Goal: Book appointment/travel/reservation

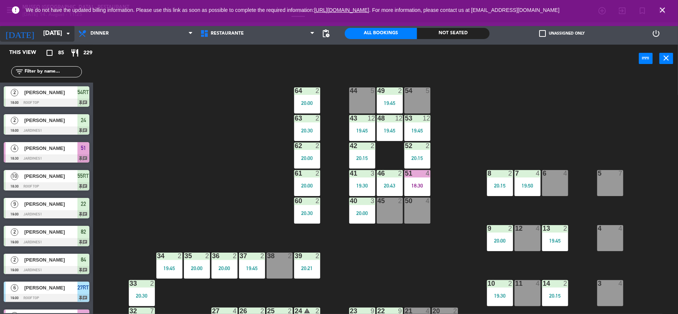
click at [54, 40] on input "[DATE]" at bounding box center [79, 33] width 80 height 15
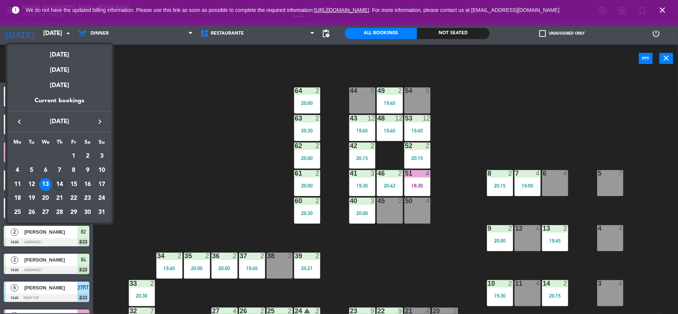
click at [58, 181] on div "14" at bounding box center [59, 184] width 13 height 13
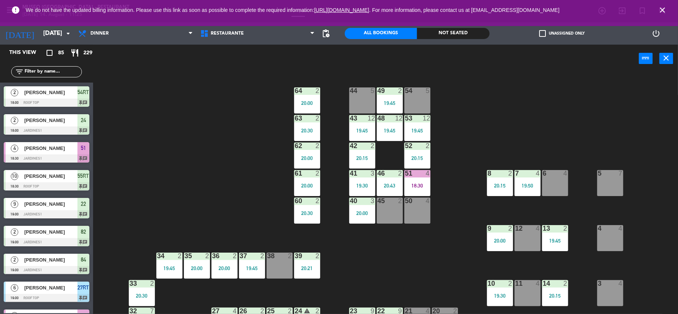
type input "[DATE]"
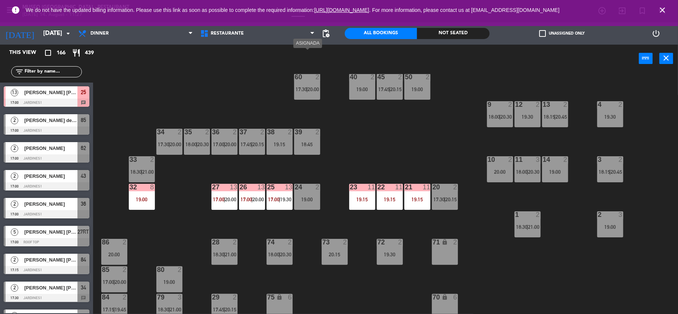
scroll to position [124, 0]
click at [278, 202] on div "25 13 17:00 | 19:30" at bounding box center [280, 197] width 26 height 26
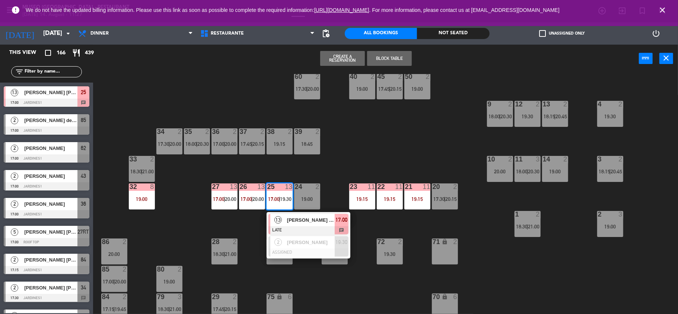
click at [301, 223] on span "[PERSON_NAME] [PERSON_NAME]" at bounding box center [311, 220] width 48 height 8
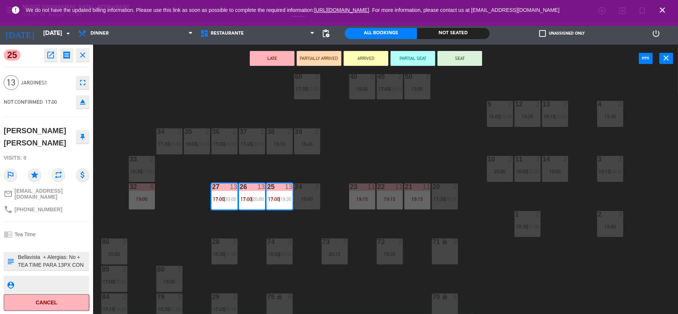
click at [252, 225] on div "44 5 19:00 49 2 19:15 54 3 18:00 | 20:30 64 2 20:00 48 2 18:30 | 21:00 53 2 18:…" at bounding box center [389, 195] width 578 height 242
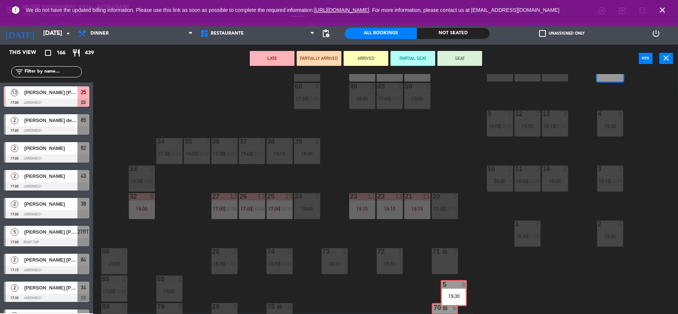
scroll to position [121, 0]
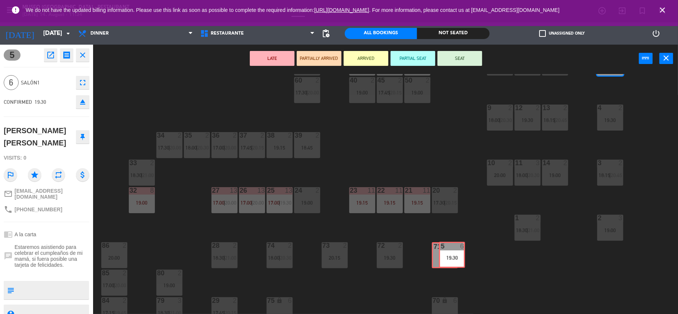
drag, startPoint x: 608, startPoint y: 80, endPoint x: 450, endPoint y: 267, distance: 244.7
click at [450, 267] on div "44 5 19:00 49 2 19:15 54 3 18:00 | 20:30 64 2 20:00 48 2 18:30 | 21:00 53 3 17:…" at bounding box center [389, 195] width 578 height 242
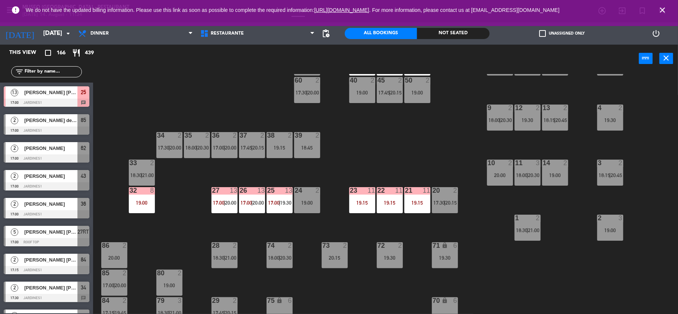
scroll to position [1, 0]
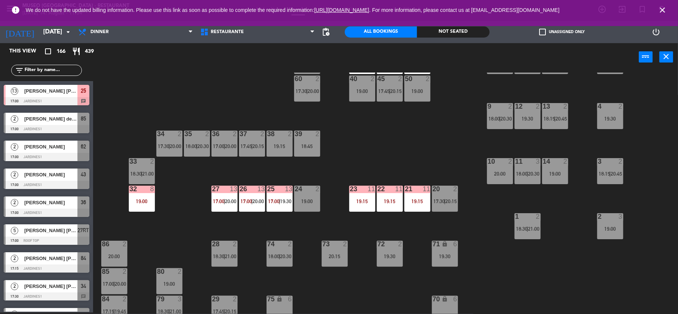
click at [50, 71] on input "text" at bounding box center [53, 70] width 58 height 8
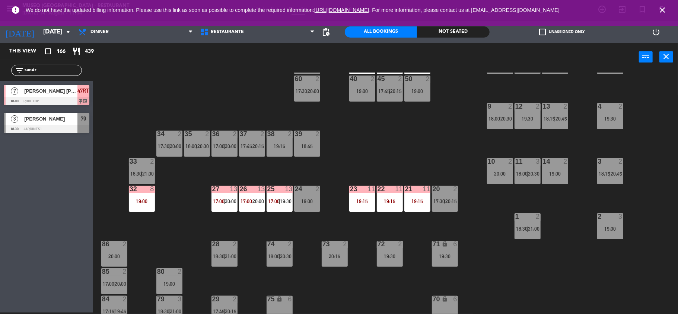
scroll to position [0, 0]
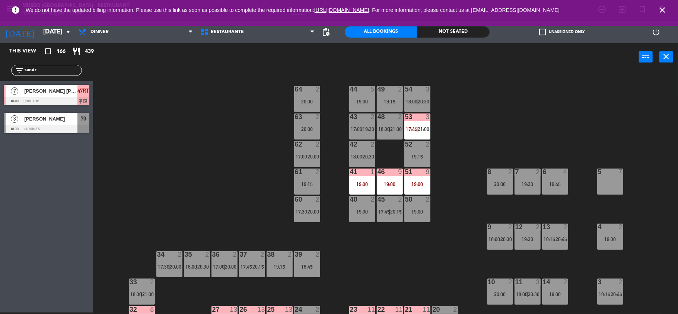
type input "sandr"
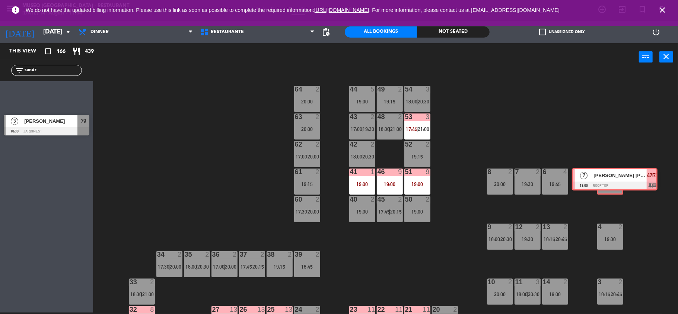
drag, startPoint x: 33, startPoint y: 90, endPoint x: 601, endPoint y: 173, distance: 574.5
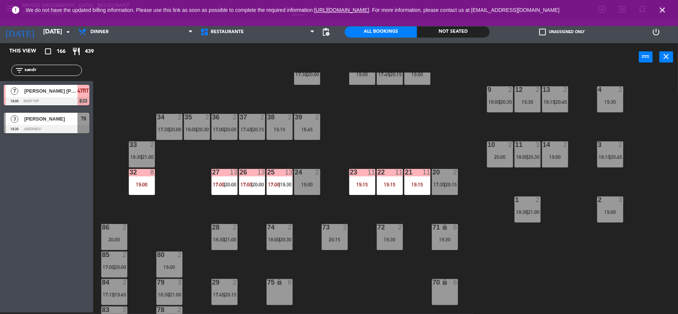
scroll to position [139, 0]
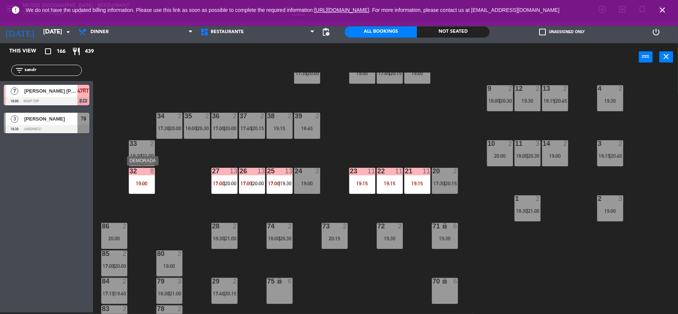
click at [142, 178] on div "32 8 19:00" at bounding box center [142, 181] width 26 height 26
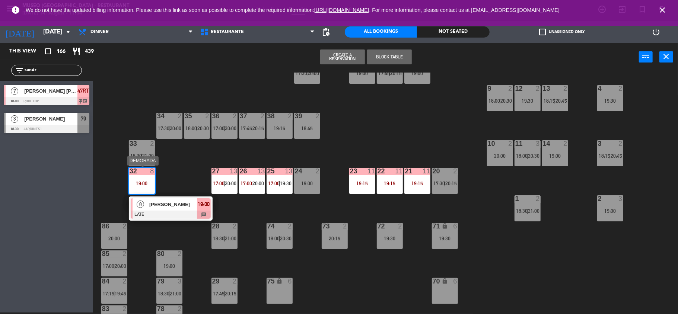
click at [180, 212] on div at bounding box center [171, 215] width 80 height 8
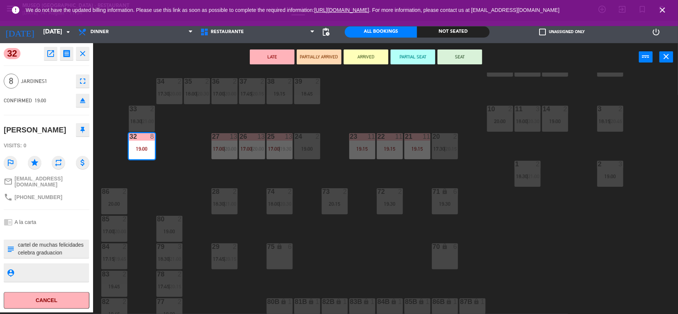
scroll to position [0, 0]
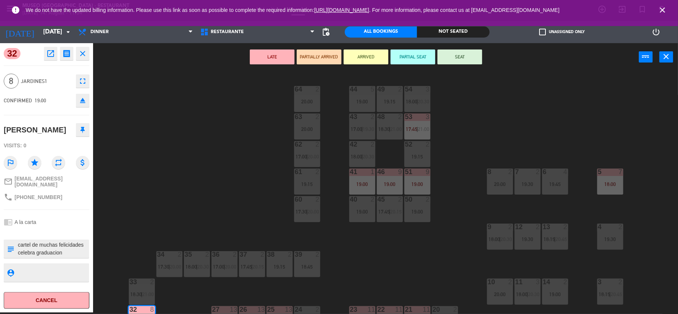
click at [84, 102] on icon "eject" at bounding box center [82, 100] width 9 height 9
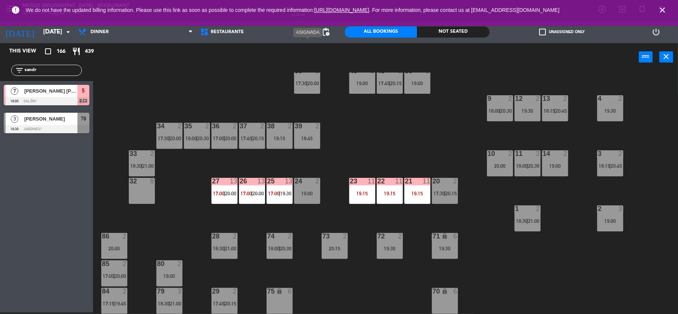
scroll to position [129, 0]
drag, startPoint x: 50, startPoint y: 67, endPoint x: 0, endPoint y: 81, distance: 51.5
click at [0, 81] on div "This view crop_square 166 restaurant 439 filter_list sandr 7 [PERSON_NAME] [PER…" at bounding box center [46, 90] width 93 height 94
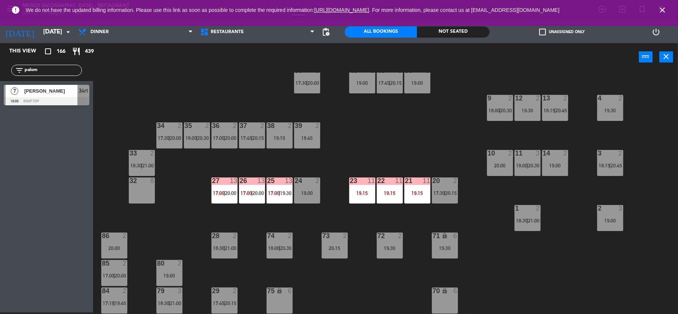
type input "palom"
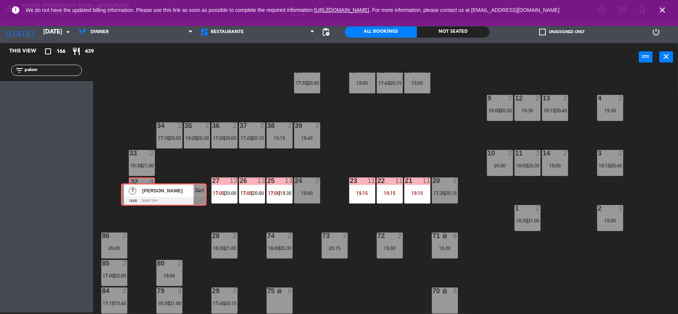
drag, startPoint x: 31, startPoint y: 97, endPoint x: 145, endPoint y: 191, distance: 148.2
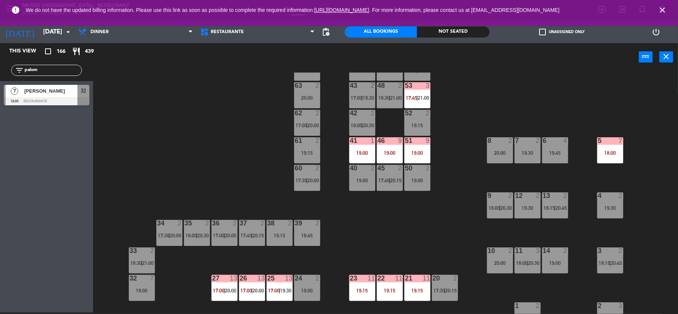
scroll to position [35, 0]
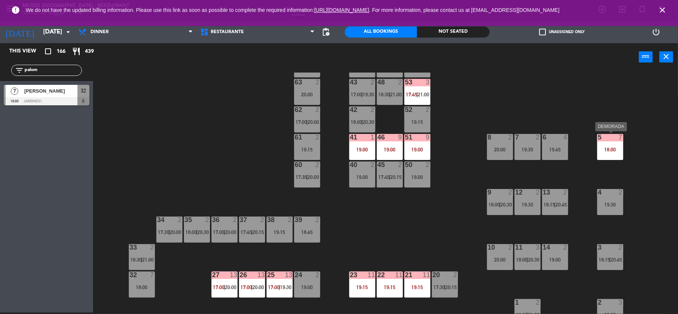
click at [617, 145] on div "5 7 18:00" at bounding box center [610, 147] width 26 height 26
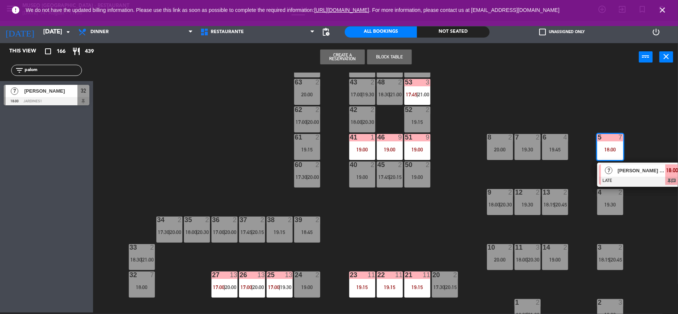
click at [626, 184] on div at bounding box center [639, 181] width 80 height 8
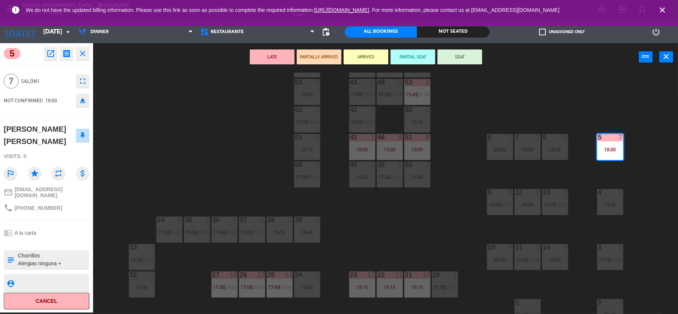
click at [239, 167] on div "44 5 19:00 49 2 19:15 54 3 18:00 | 20:30 64 2 20:00 48 2 18:30 | 21:00 53 3 17:…" at bounding box center [389, 194] width 578 height 242
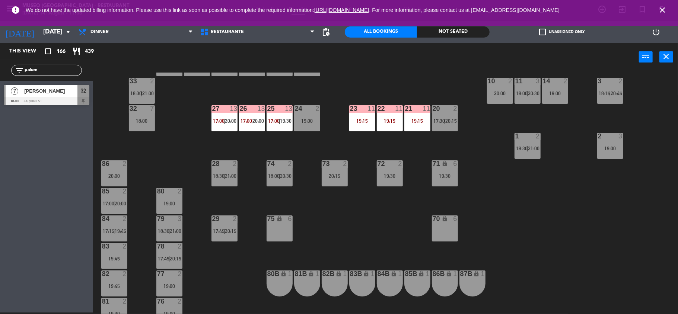
scroll to position [202, 0]
click at [146, 120] on div "18:00" at bounding box center [142, 120] width 26 height 5
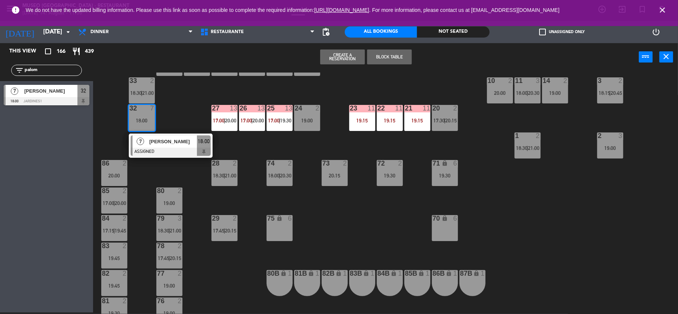
click at [163, 136] on div "[PERSON_NAME]" at bounding box center [173, 142] width 48 height 12
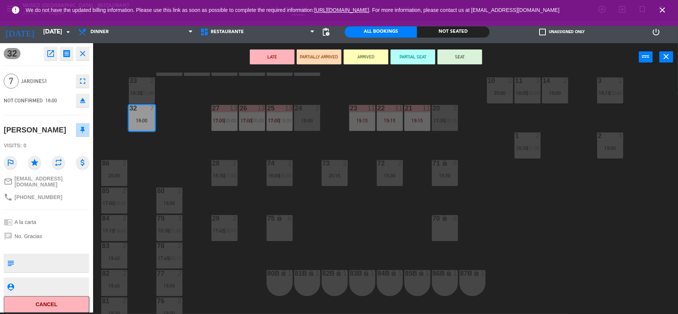
click at [274, 53] on button "LATE" at bounding box center [272, 57] width 45 height 15
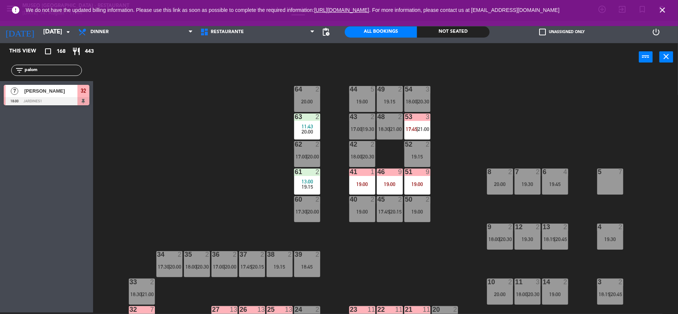
scroll to position [130, 0]
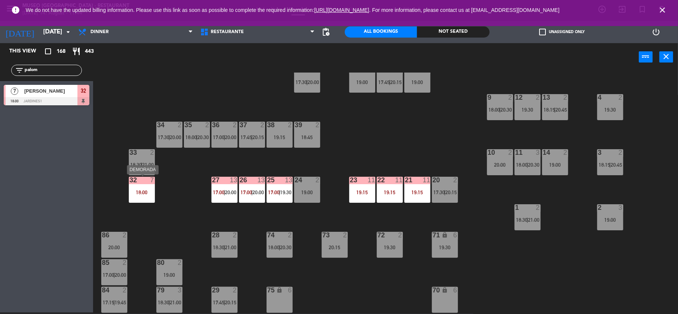
click at [135, 193] on div "18:00" at bounding box center [142, 192] width 26 height 5
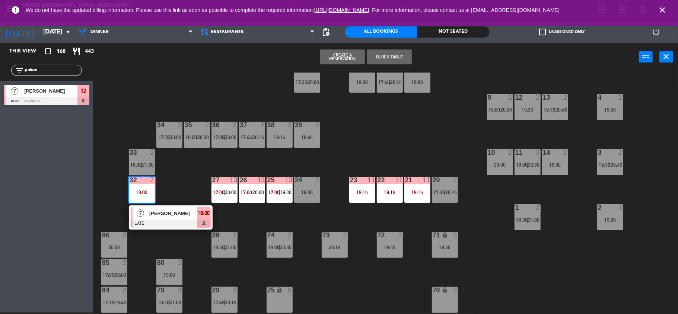
click at [197, 176] on div "44 5 19:00 49 2 19:15 54 3 18:00 | 20:30 64 2 20:00 48 2 18:30 | 21:00 53 3 17:…" at bounding box center [389, 194] width 578 height 242
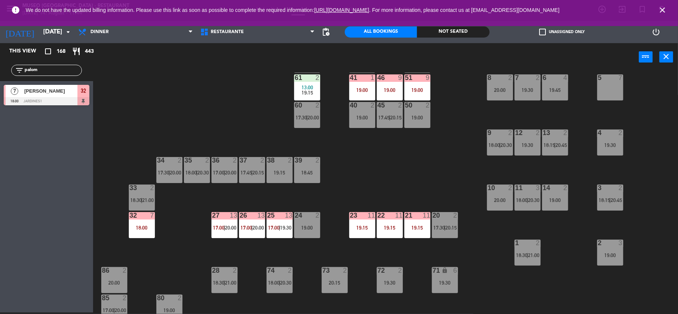
scroll to position [97, 0]
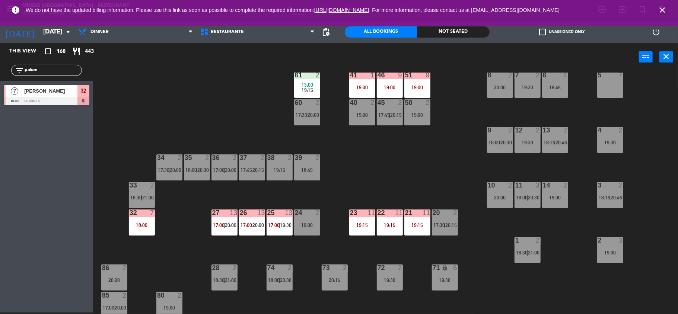
click at [350, 79] on div "41 1 19:00" at bounding box center [362, 85] width 26 height 26
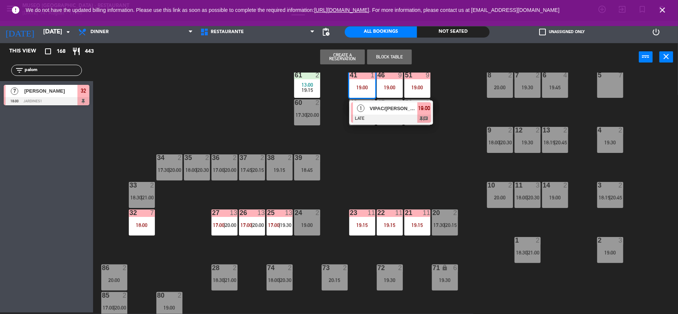
click at [393, 148] on div "44 5 19:00 49 2 19:15 54 3 18:00 | 20:30 64 2 20:00 48 2 18:30 | 21:00 53 3 17:…" at bounding box center [389, 194] width 578 height 242
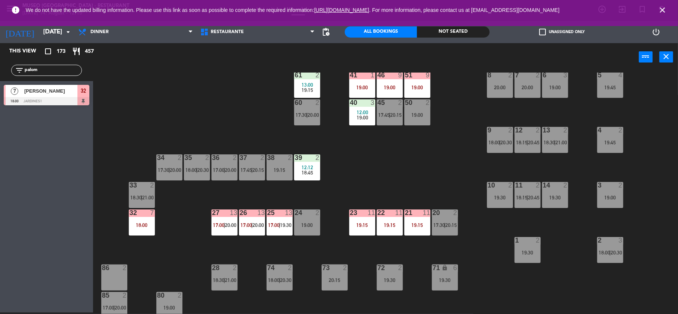
scroll to position [0, 0]
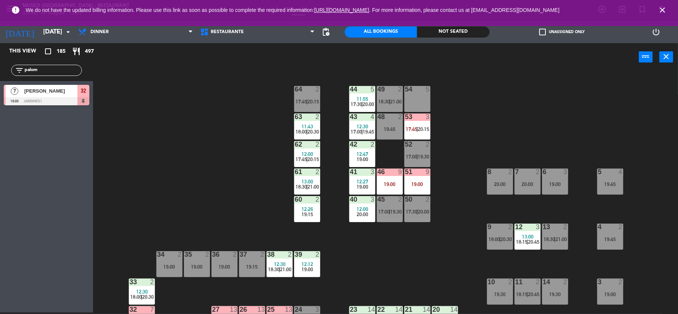
click at [663, 11] on icon "close" at bounding box center [662, 10] width 9 height 9
drag, startPoint x: 31, startPoint y: 70, endPoint x: 0, endPoint y: 70, distance: 30.5
click at [0, 70] on div "filter_list palom" at bounding box center [46, 71] width 93 height 22
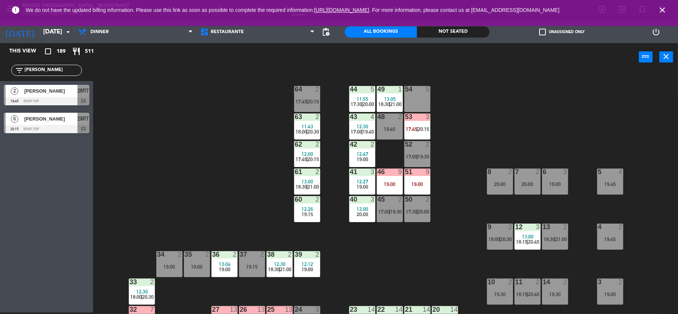
type input "[PERSON_NAME]"
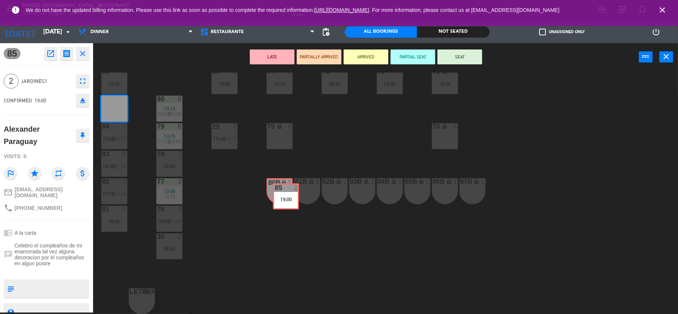
drag, startPoint x: 112, startPoint y: 109, endPoint x: 283, endPoint y: 194, distance: 191.4
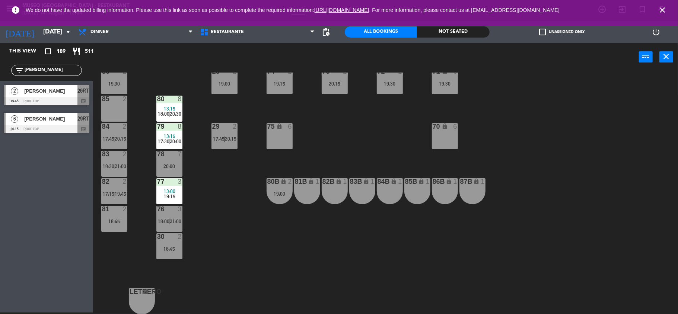
click at [111, 127] on div at bounding box center [114, 126] width 12 height 7
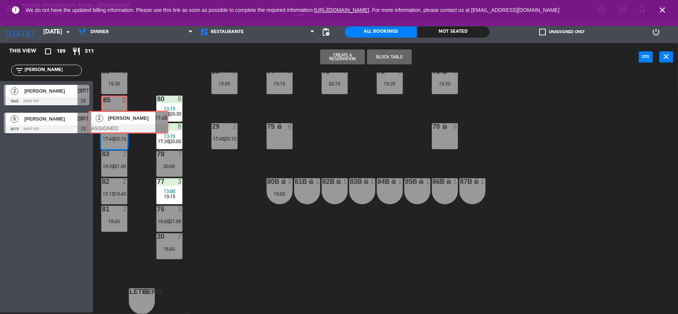
drag, startPoint x: 131, startPoint y: 153, endPoint x: 116, endPoint y: 111, distance: 45.4
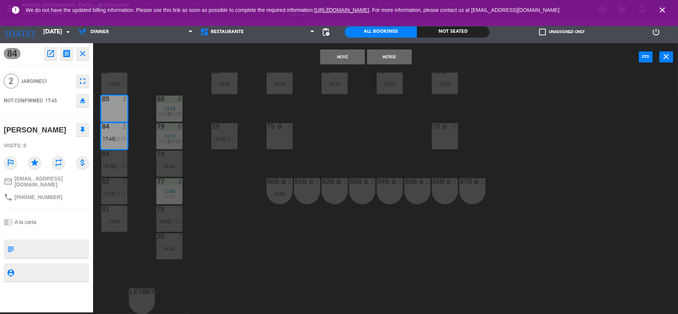
click at [346, 58] on button "Move" at bounding box center [342, 57] width 45 height 15
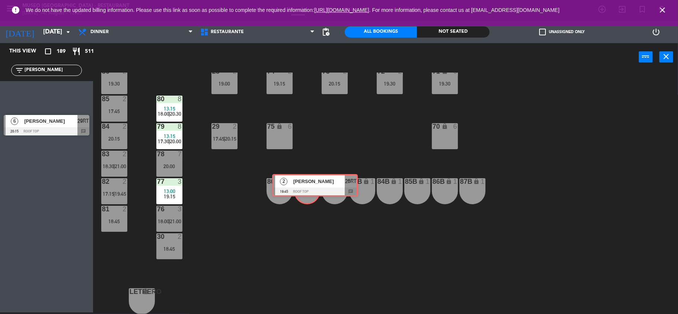
drag, startPoint x: 36, startPoint y: 93, endPoint x: 304, endPoint y: 183, distance: 283.1
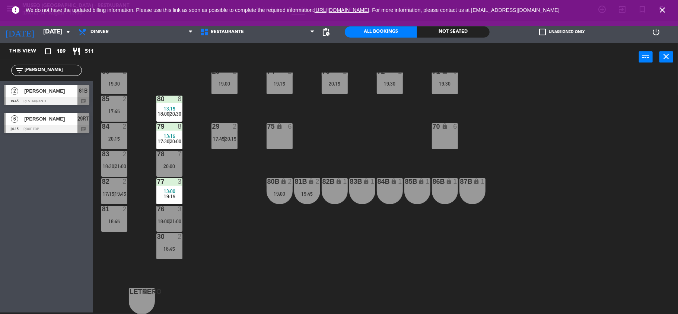
click at [112, 134] on div "84 2 20:15" at bounding box center [114, 136] width 26 height 26
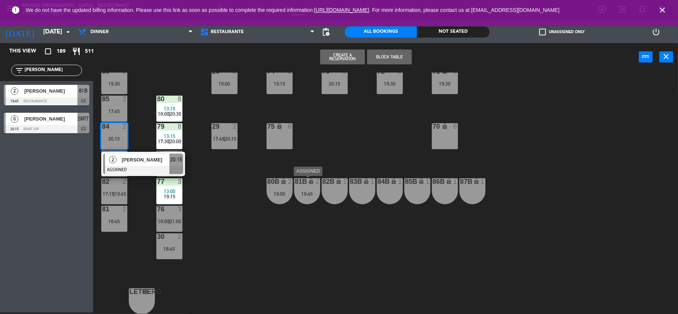
click at [306, 189] on div "81B lock 2 19:45" at bounding box center [307, 191] width 26 height 26
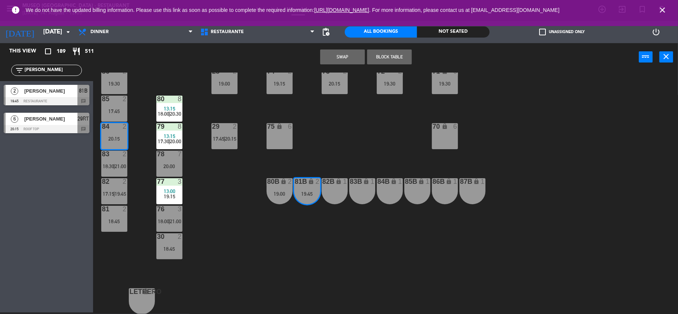
click at [353, 57] on button "Swap" at bounding box center [342, 57] width 45 height 15
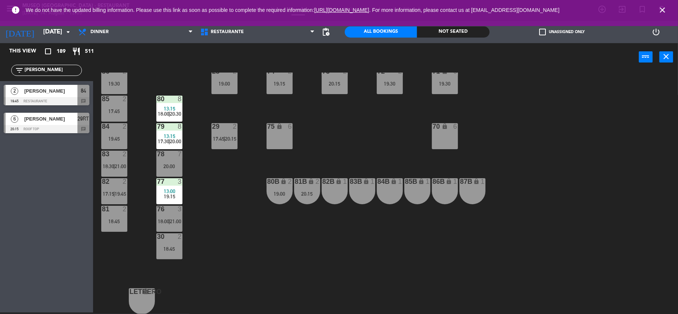
click at [139, 128] on div "44 5 11:55 17:30 | 20:00 49 1 13:05 18:30 | 21:00 54 5 64 2 17:45 | 20:15 48 2 …" at bounding box center [389, 194] width 578 height 242
click at [114, 136] on div "19:45" at bounding box center [114, 139] width 26 height 6
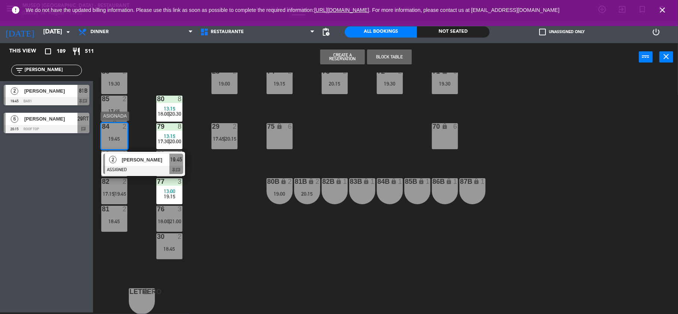
click at [140, 162] on span "[PERSON_NAME]" at bounding box center [146, 160] width 48 height 8
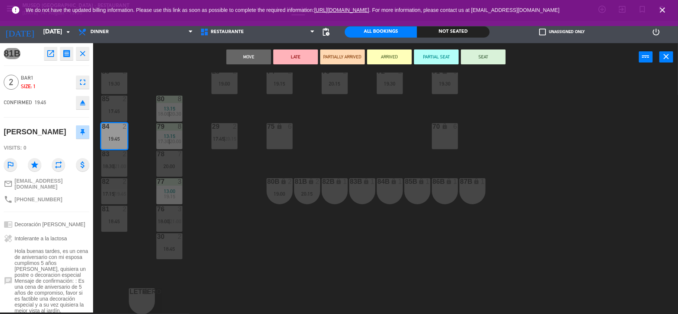
click at [311, 54] on button "LATE" at bounding box center [295, 57] width 45 height 15
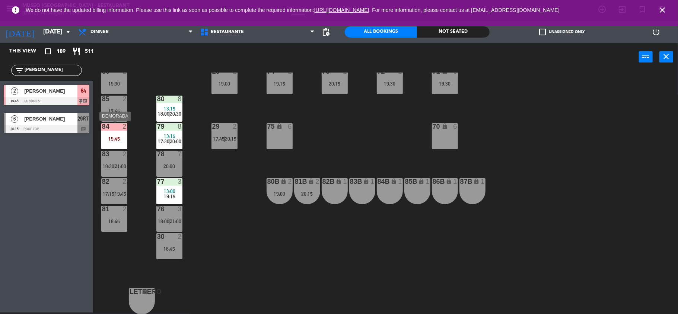
click at [105, 136] on div "19:45" at bounding box center [114, 139] width 26 height 6
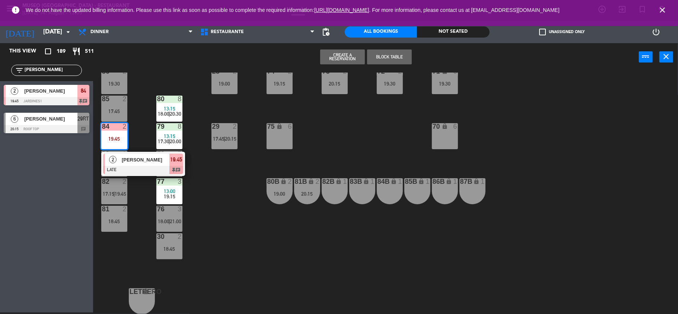
click at [132, 159] on span "[PERSON_NAME]" at bounding box center [146, 160] width 48 height 8
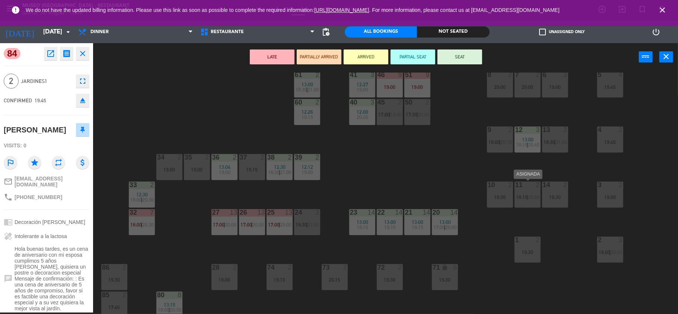
scroll to position [42, 0]
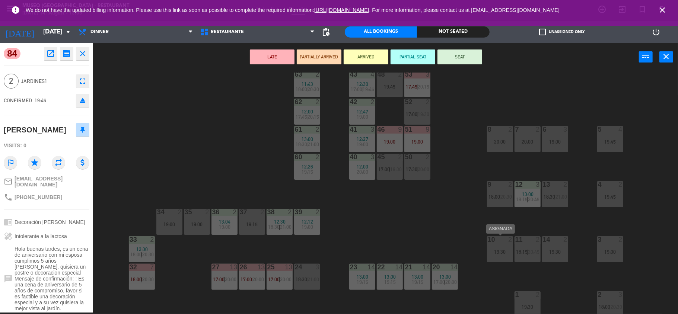
click at [503, 240] on div at bounding box center [500, 240] width 12 height 7
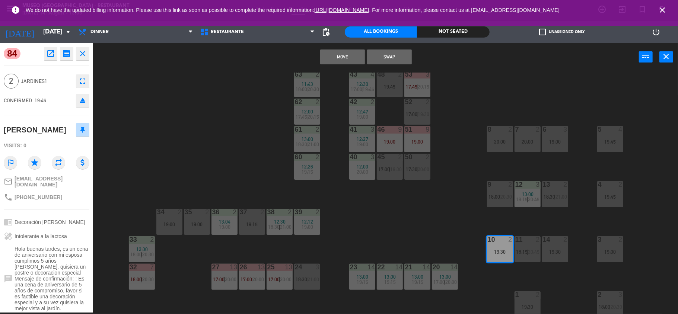
click at [399, 56] on button "Swap" at bounding box center [389, 57] width 45 height 15
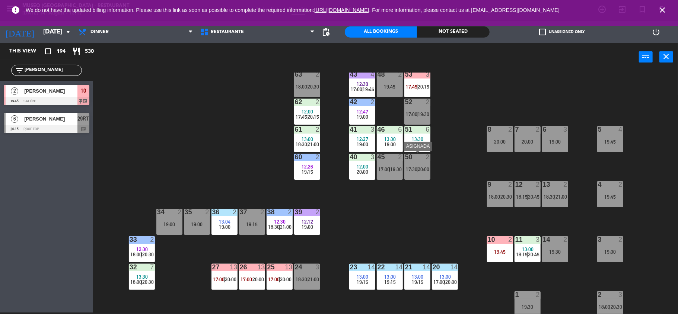
scroll to position [0, 0]
